Goal: Information Seeking & Learning: Learn about a topic

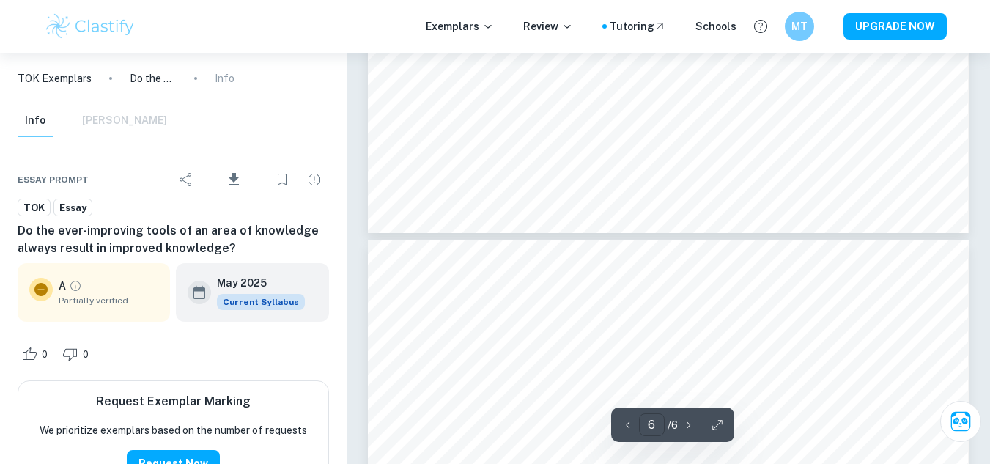
scroll to position [3959, 0]
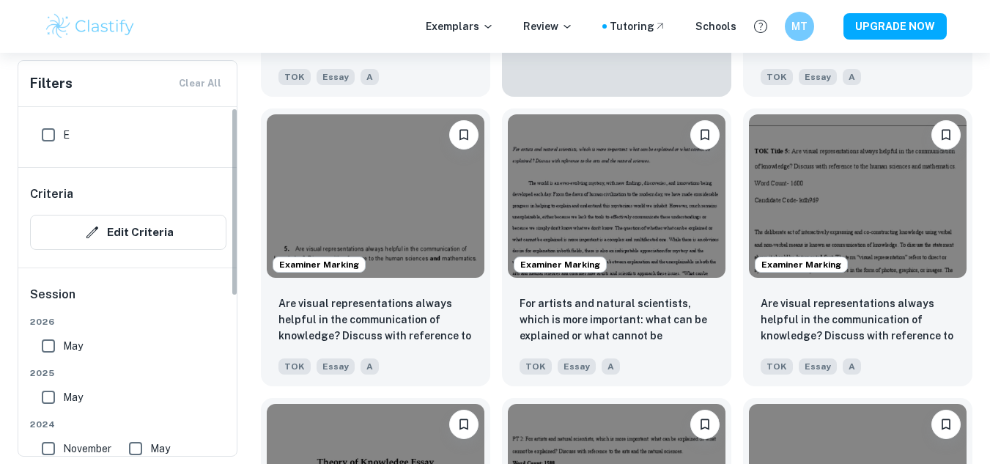
scroll to position [98, 0]
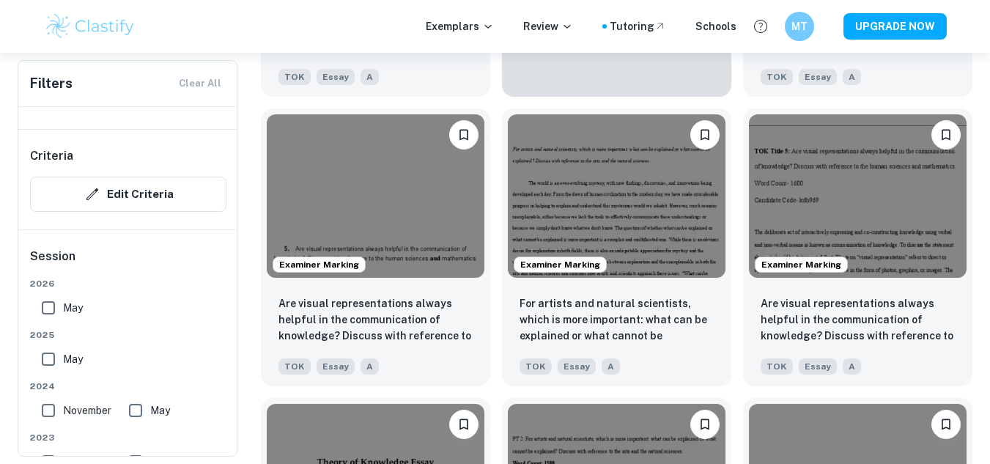
click at [51, 357] on input "May" at bounding box center [48, 358] width 29 height 29
checkbox input "true"
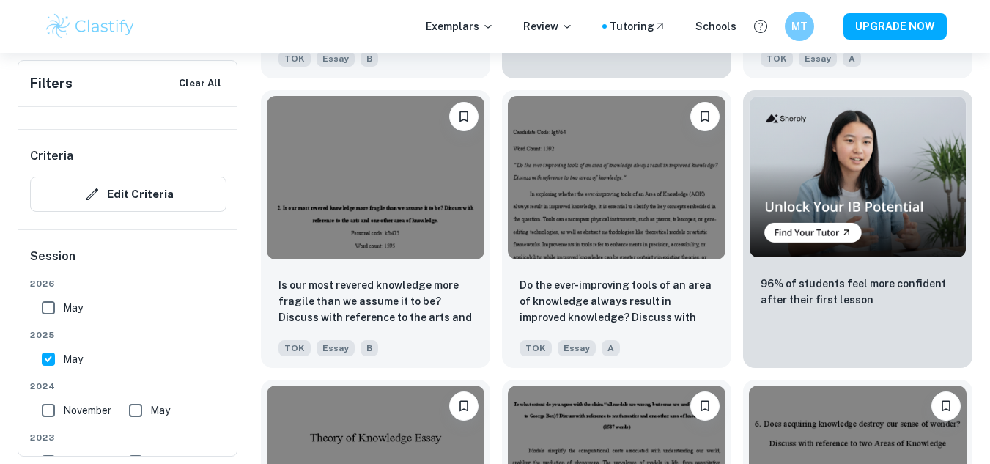
scroll to position [3955, 0]
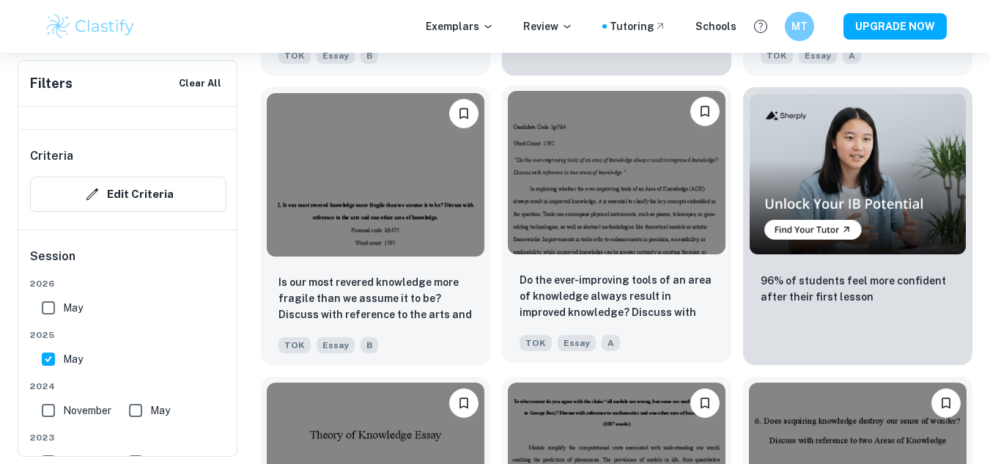
click at [645, 257] on div at bounding box center [616, 172] width 229 height 175
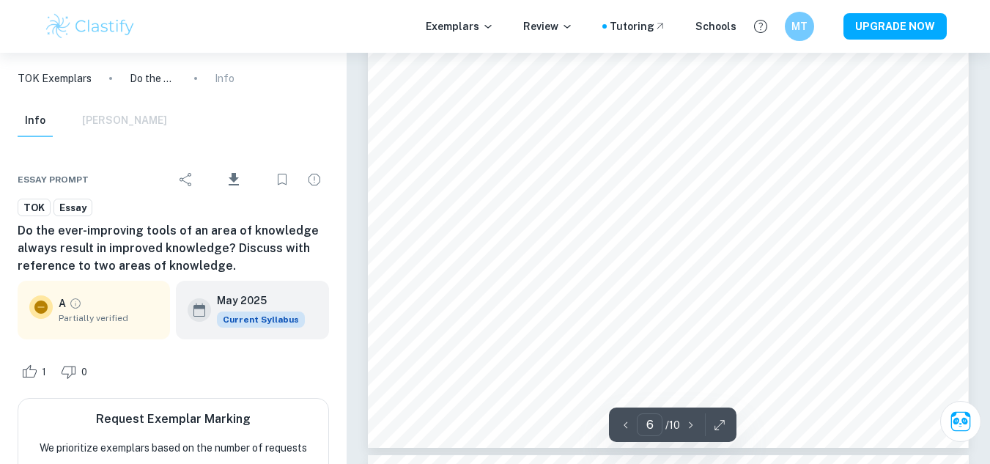
scroll to position [4938, 0]
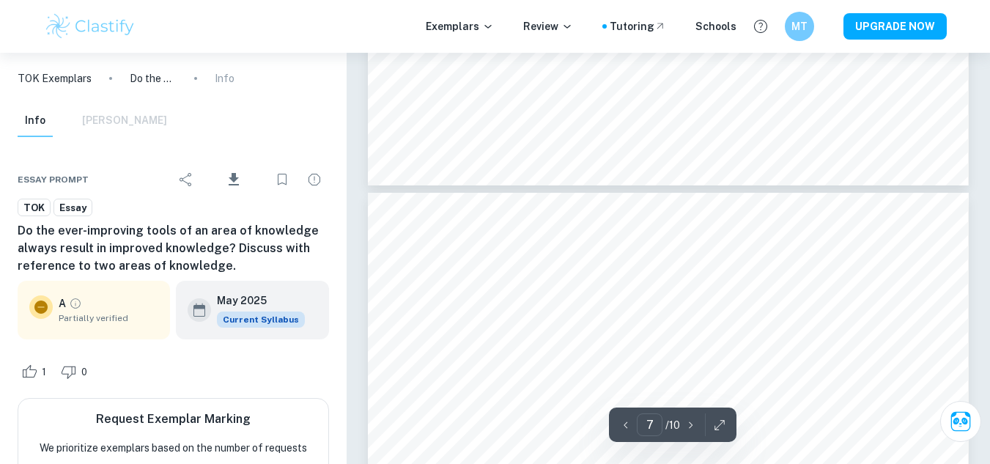
type input "6"
